Goal: Find specific fact: Find specific fact

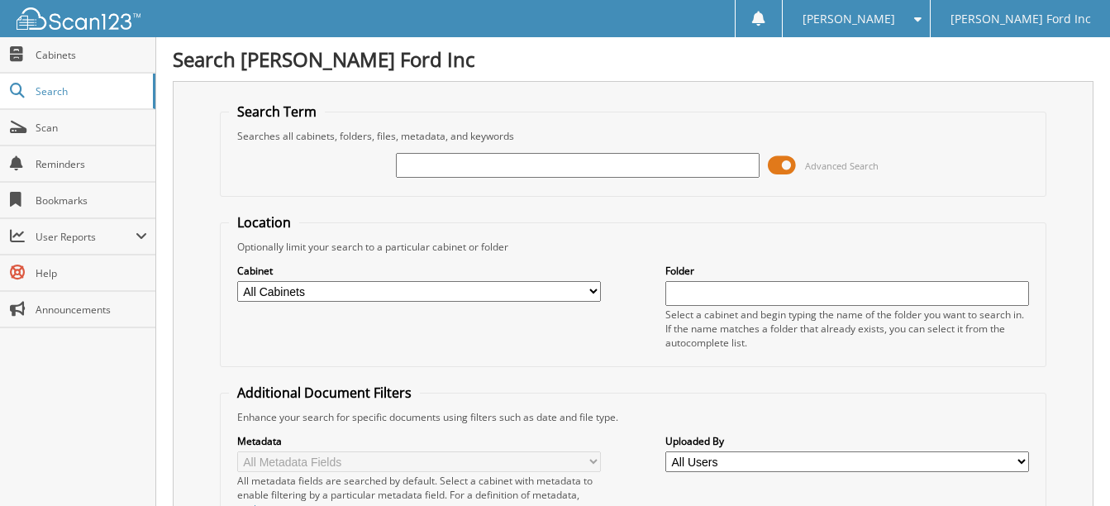
click at [424, 171] on input "text" at bounding box center [578, 165] width 364 height 25
type input "6162186"
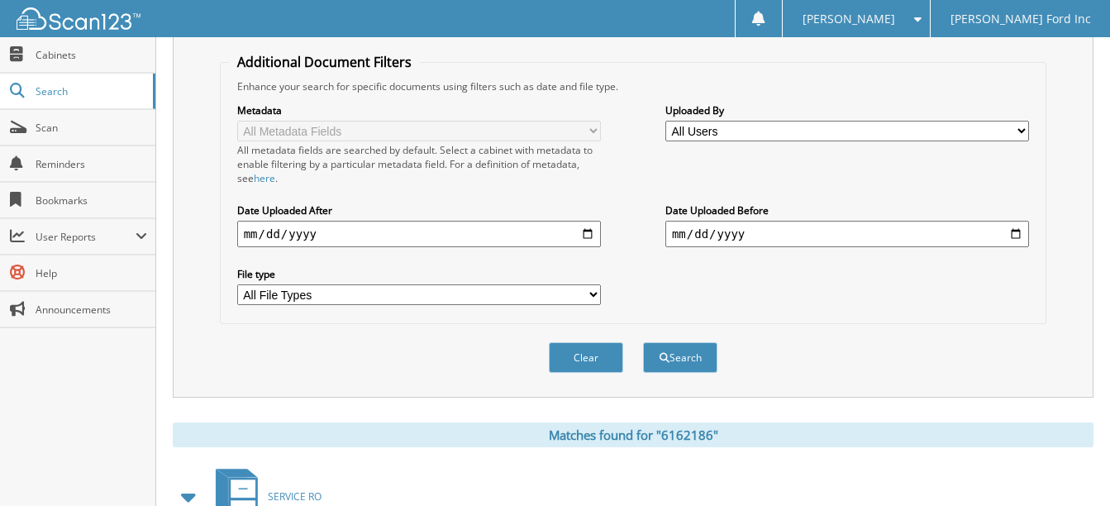
scroll to position [538, 0]
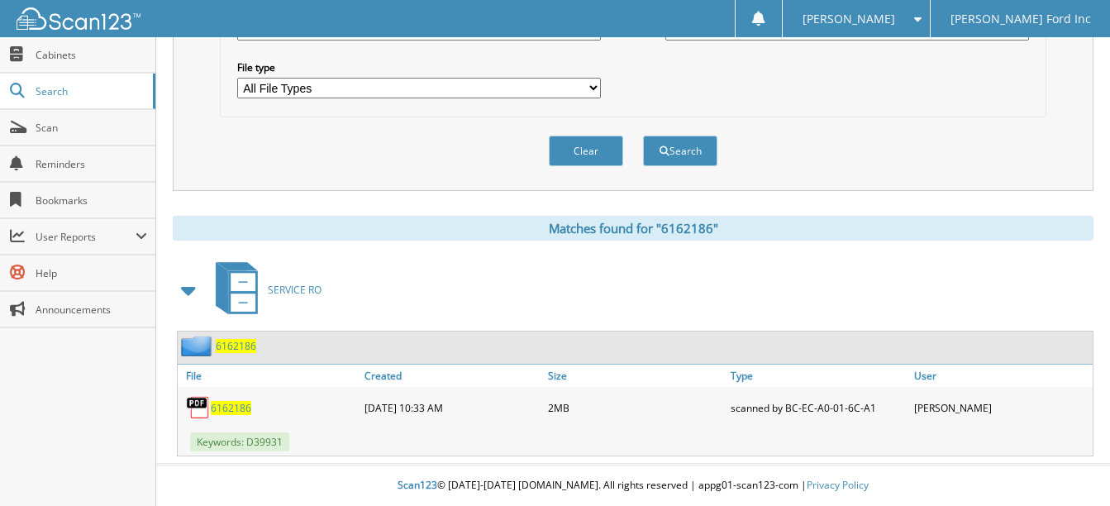
click at [235, 403] on span "6162186" at bounding box center [231, 408] width 40 height 14
